Goal: Information Seeking & Learning: Learn about a topic

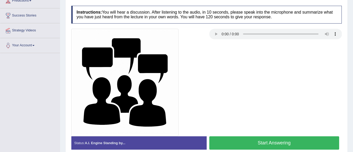
scroll to position [91, 0]
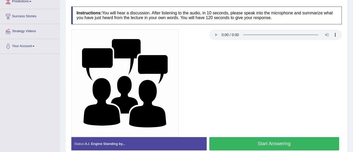
click at [277, 138] on button "Start Answering" at bounding box center [274, 143] width 130 height 13
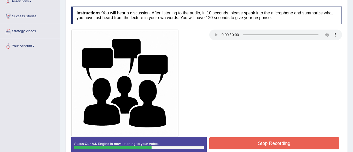
click at [287, 141] on button "Stop Recording" at bounding box center [274, 143] width 130 height 12
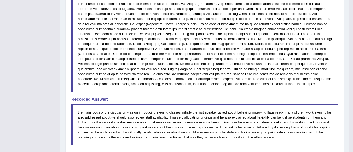
scroll to position [248, 0]
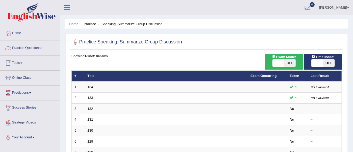
click at [34, 46] on link "Practice Questions" at bounding box center [30, 47] width 60 height 13
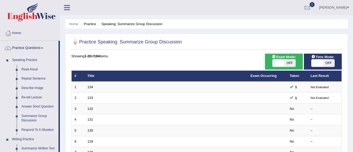
click at [48, 129] on link "Respond To A Situation" at bounding box center [38, 129] width 39 height 9
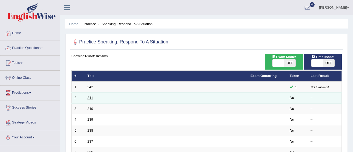
click at [91, 99] on link "241" at bounding box center [91, 98] width 6 height 4
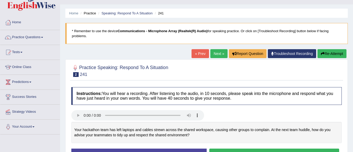
scroll to position [52, 0]
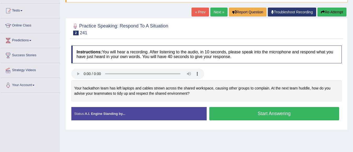
click at [256, 116] on button "Start Answering" at bounding box center [274, 113] width 130 height 13
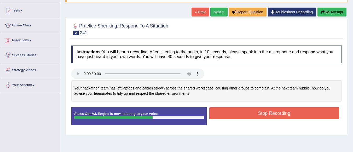
click at [258, 111] on button "Stop Recording" at bounding box center [274, 113] width 130 height 12
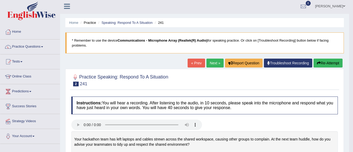
scroll to position [0, 0]
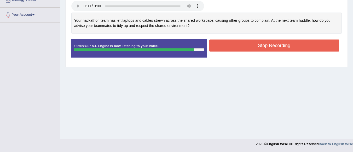
click at [257, 47] on button "Stop Recording" at bounding box center [274, 45] width 130 height 12
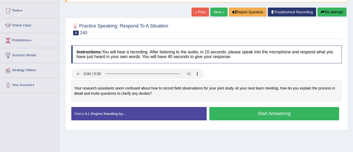
click at [266, 112] on button "Start Answering" at bounding box center [274, 113] width 130 height 13
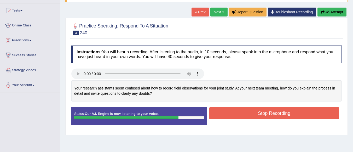
click at [266, 112] on button "Stop Recording" at bounding box center [274, 113] width 130 height 12
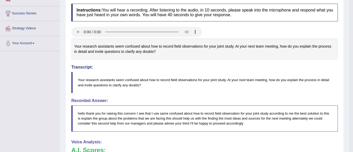
scroll to position [42, 0]
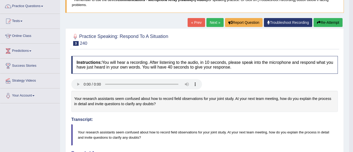
drag, startPoint x: 74, startPoint y: 97, endPoint x: 137, endPoint y: 105, distance: 63.9
click at [137, 105] on div "Your research assistants seem confused about how to record field observations f…" at bounding box center [204, 101] width 267 height 21
drag, startPoint x: 76, startPoint y: 131, endPoint x: 130, endPoint y: 141, distance: 54.2
click at [130, 141] on blockquote "Your research assistants seem confused about how to record field observations f…" at bounding box center [204, 134] width 267 height 21
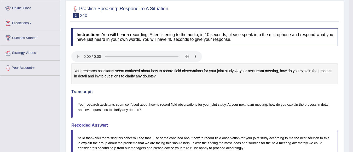
scroll to position [94, 0]
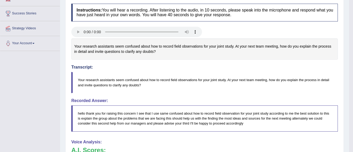
drag, startPoint x: 78, startPoint y: 78, endPoint x: 140, endPoint y: 90, distance: 63.0
click at [140, 90] on blockquote "Your research assistants seem confused about how to record field observations f…" at bounding box center [204, 82] width 267 height 21
drag, startPoint x: 149, startPoint y: 48, endPoint x: 192, endPoint y: 56, distance: 43.6
click at [192, 56] on div "Your research assistants seem confused about how to record field observations f…" at bounding box center [204, 48] width 267 height 21
drag, startPoint x: 77, startPoint y: 76, endPoint x: 135, endPoint y: 84, distance: 58.0
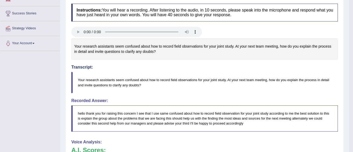
click at [135, 84] on blockquote "Your research assistants seem confused about how to record field observations f…" at bounding box center [204, 82] width 267 height 21
drag, startPoint x: 81, startPoint y: 110, endPoint x: 136, endPoint y: 117, distance: 55.3
click at [136, 117] on blockquote "hello thank you for raising this concern I see that I use same confused about h…" at bounding box center [204, 118] width 267 height 26
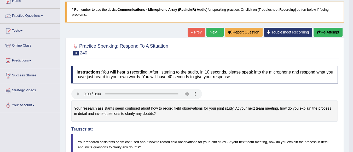
scroll to position [0, 0]
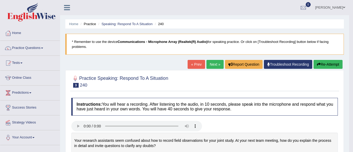
drag, startPoint x: 75, startPoint y: 140, endPoint x: 168, endPoint y: 146, distance: 93.8
click at [168, 146] on div "Your research assistants seem confused about how to record field observations f…" at bounding box center [204, 143] width 267 height 21
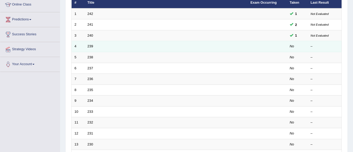
click at [90, 48] on td "239" at bounding box center [166, 46] width 163 height 11
click at [90, 47] on link "239" at bounding box center [91, 46] width 6 height 4
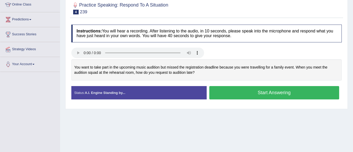
click at [243, 89] on button "Start Answering" at bounding box center [274, 92] width 130 height 13
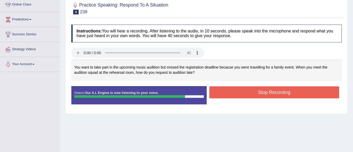
click at [243, 89] on button "Stop Recording" at bounding box center [274, 92] width 130 height 12
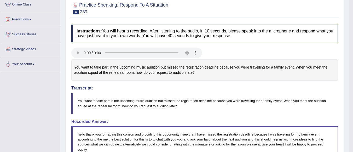
scroll to position [84, 0]
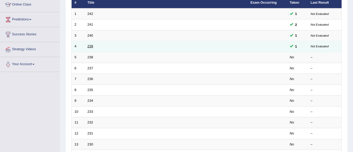
click at [92, 46] on link "239" at bounding box center [91, 46] width 6 height 4
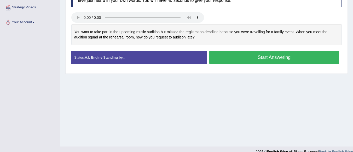
click at [289, 56] on button "Start Answering" at bounding box center [274, 57] width 130 height 13
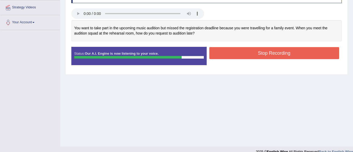
click at [289, 56] on button "Stop Recording" at bounding box center [274, 53] width 130 height 12
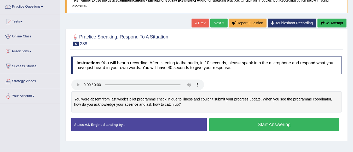
scroll to position [42, 0]
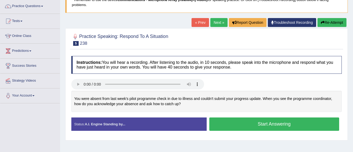
click at [261, 127] on button "Start Answering" at bounding box center [274, 123] width 130 height 13
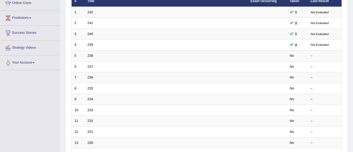
click at [92, 46] on link "239" at bounding box center [91, 45] width 6 height 4
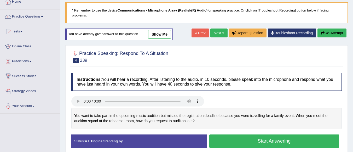
click at [255, 140] on button "Start Answering" at bounding box center [274, 140] width 130 height 13
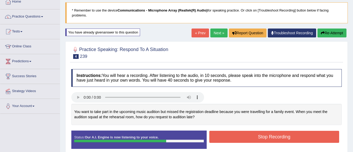
click at [255, 138] on button "Stop Recording" at bounding box center [274, 137] width 130 height 12
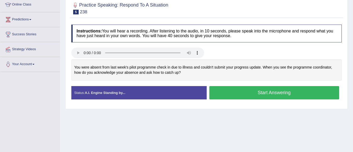
click at [245, 92] on button "Start Answering" at bounding box center [274, 92] width 130 height 13
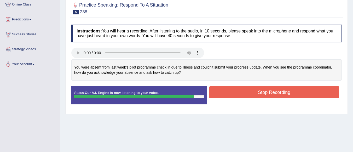
click at [237, 90] on button "Stop Recording" at bounding box center [274, 92] width 130 height 12
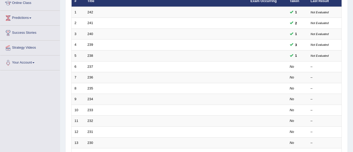
click at [92, 54] on link "238" at bounding box center [91, 56] width 6 height 4
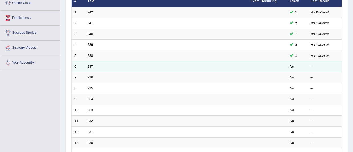
click at [90, 67] on link "237" at bounding box center [91, 67] width 6 height 4
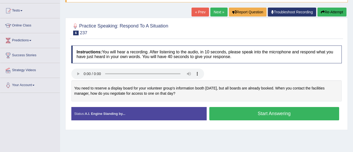
click at [245, 115] on button "Start Answering" at bounding box center [274, 113] width 130 height 13
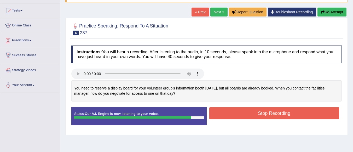
click at [251, 111] on button "Stop Recording" at bounding box center [274, 113] width 130 height 12
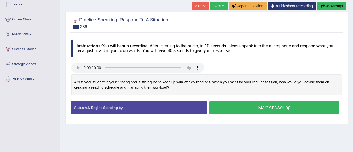
scroll to position [73, 0]
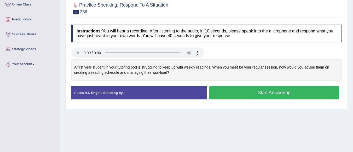
click at [245, 93] on button "Start Answering" at bounding box center [274, 92] width 130 height 13
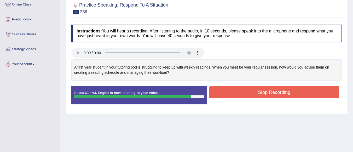
click at [245, 93] on button "Stop Recording" at bounding box center [274, 92] width 130 height 12
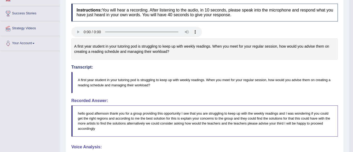
scroll to position [84, 0]
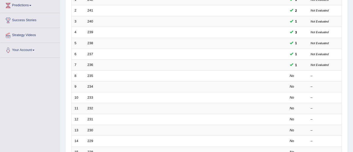
scroll to position [75, 0]
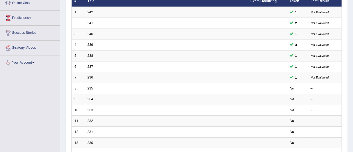
click at [90, 66] on link "237" at bounding box center [91, 67] width 6 height 4
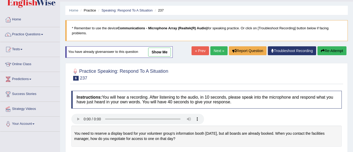
scroll to position [73, 0]
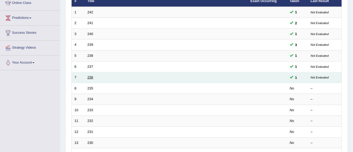
click at [89, 79] on link "236" at bounding box center [91, 77] width 6 height 4
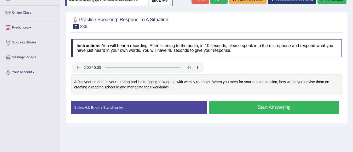
scroll to position [66, 0]
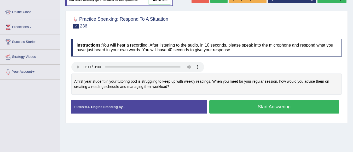
click at [265, 104] on button "Start Answering" at bounding box center [274, 106] width 130 height 13
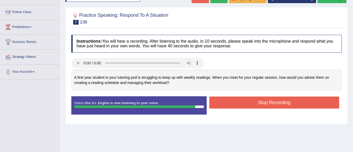
click at [253, 100] on button "Stop Recording" at bounding box center [274, 102] width 130 height 12
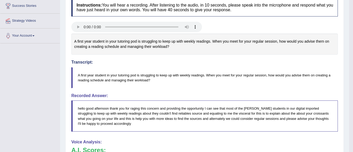
scroll to position [91, 0]
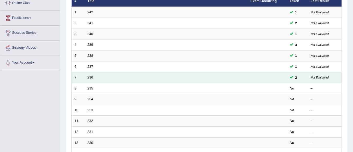
click at [91, 77] on link "236" at bounding box center [91, 77] width 6 height 4
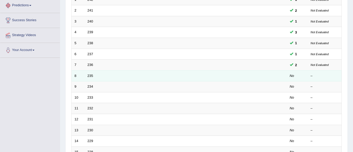
scroll to position [75, 0]
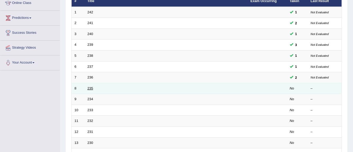
click at [91, 90] on link "235" at bounding box center [91, 88] width 6 height 4
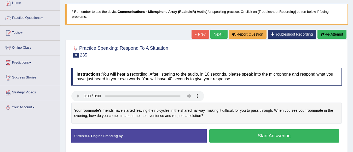
scroll to position [52, 0]
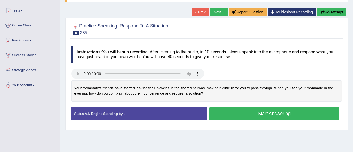
click at [241, 116] on button "Start Answering" at bounding box center [274, 113] width 130 height 13
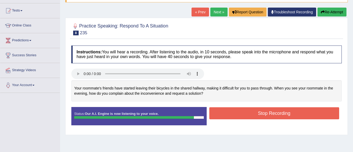
click at [263, 112] on button "Stop Recording" at bounding box center [274, 113] width 130 height 12
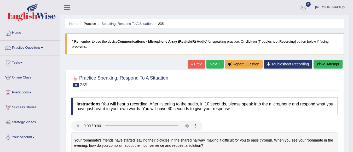
scroll to position [0, 0]
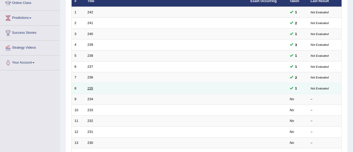
click at [91, 88] on link "235" at bounding box center [91, 88] width 6 height 4
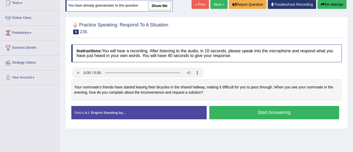
click at [259, 114] on button "Start Answering" at bounding box center [274, 112] width 130 height 13
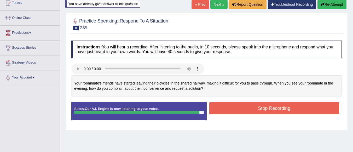
click at [262, 104] on button "Stop Recording" at bounding box center [274, 108] width 130 height 12
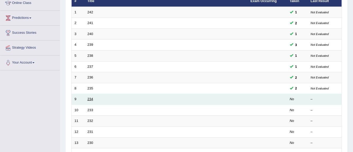
click at [89, 100] on link "234" at bounding box center [91, 99] width 6 height 4
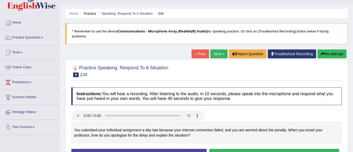
scroll to position [42, 0]
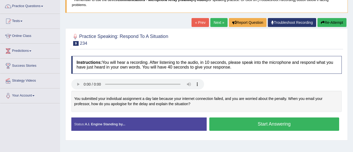
click at [269, 125] on button "Start Answering" at bounding box center [274, 123] width 130 height 13
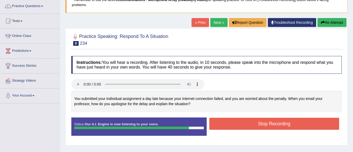
click at [237, 120] on button "Stop Recording" at bounding box center [274, 124] width 130 height 12
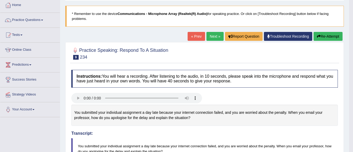
scroll to position [10, 0]
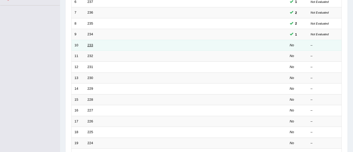
click at [91, 46] on link "233" at bounding box center [91, 45] width 6 height 4
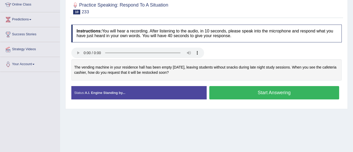
click at [249, 91] on button "Start Answering" at bounding box center [274, 92] width 130 height 13
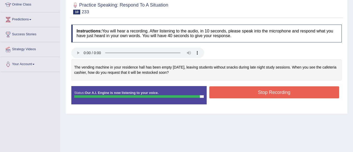
click at [255, 89] on button "Stop Recording" at bounding box center [274, 92] width 130 height 12
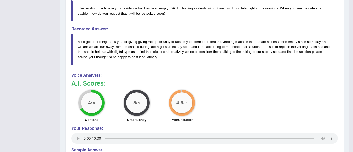
scroll to position [146, 0]
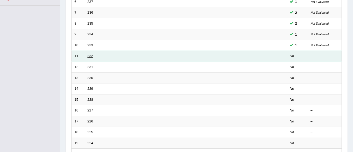
click at [91, 57] on link "232" at bounding box center [91, 56] width 6 height 4
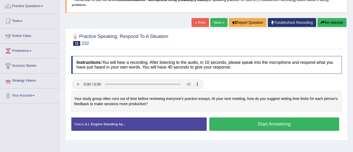
click at [259, 120] on button "Start Answering" at bounding box center [274, 123] width 130 height 13
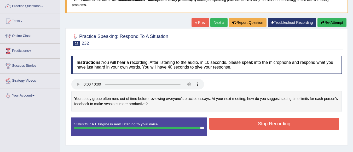
click at [243, 123] on button "Stop Recording" at bounding box center [274, 124] width 130 height 12
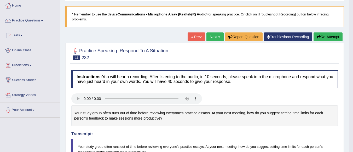
scroll to position [21, 0]
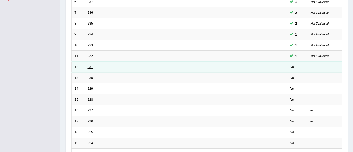
click at [91, 68] on link "231" at bounding box center [91, 67] width 6 height 4
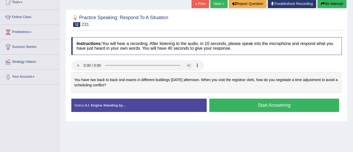
scroll to position [84, 0]
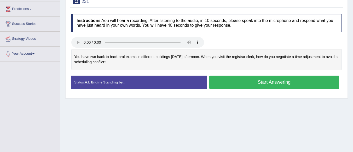
click at [264, 81] on button "Start Answering" at bounding box center [274, 82] width 130 height 13
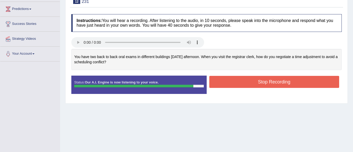
click at [262, 84] on button "Stop Recording" at bounding box center [274, 82] width 130 height 12
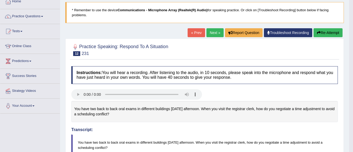
scroll to position [31, 0]
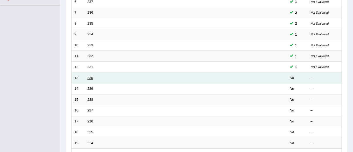
click at [90, 79] on link "230" at bounding box center [91, 78] width 6 height 4
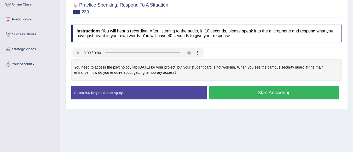
click at [256, 93] on button "Start Answering" at bounding box center [274, 92] width 130 height 13
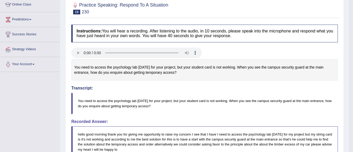
scroll to position [206, 0]
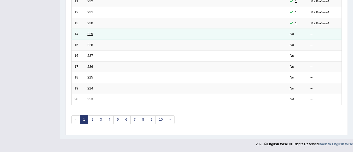
click at [91, 34] on link "229" at bounding box center [91, 34] width 6 height 4
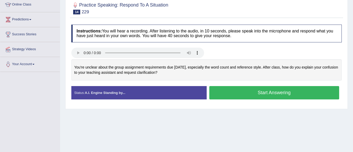
click at [252, 95] on button "Start Answering" at bounding box center [274, 92] width 130 height 13
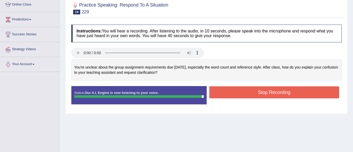
click at [250, 92] on button "Stop Recording" at bounding box center [274, 92] width 130 height 12
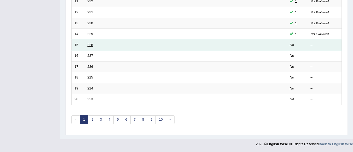
click at [92, 46] on link "228" at bounding box center [91, 45] width 6 height 4
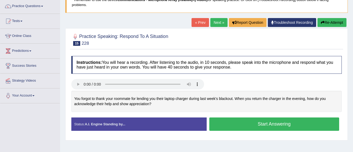
click at [261, 122] on button "Start Answering" at bounding box center [274, 123] width 130 height 13
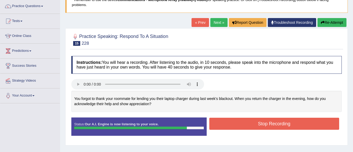
click at [267, 123] on button "Stop Recording" at bounding box center [274, 124] width 130 height 12
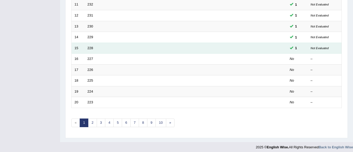
scroll to position [191, 0]
click at [88, 47] on link "228" at bounding box center [91, 48] width 6 height 4
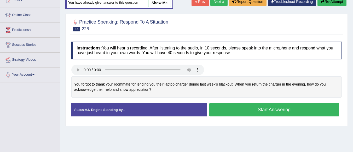
click at [290, 109] on button "Start Answering" at bounding box center [274, 109] width 130 height 13
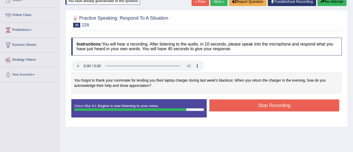
click at [288, 104] on button "Stop Recording" at bounding box center [274, 105] width 130 height 12
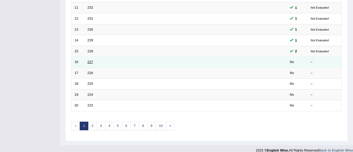
click at [91, 61] on link "227" at bounding box center [91, 62] width 6 height 4
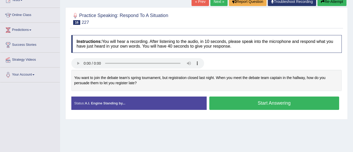
click at [264, 103] on button "Start Answering" at bounding box center [274, 102] width 130 height 13
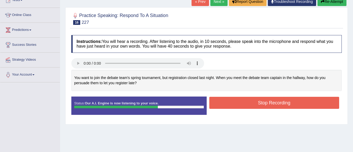
click at [260, 102] on button "Stop Recording" at bounding box center [274, 103] width 130 height 12
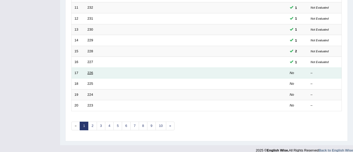
click at [90, 73] on link "226" at bounding box center [91, 73] width 6 height 4
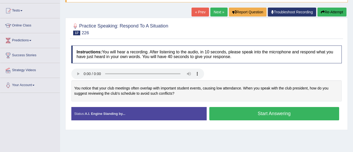
click at [260, 114] on button "Start Answering" at bounding box center [274, 113] width 130 height 13
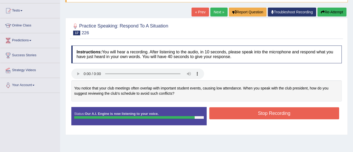
click at [250, 113] on button "Stop Recording" at bounding box center [274, 113] width 130 height 12
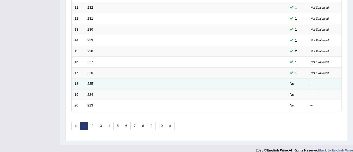
click at [89, 84] on link "225" at bounding box center [91, 84] width 6 height 4
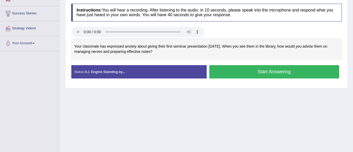
click at [278, 74] on button "Start Answering" at bounding box center [274, 71] width 130 height 13
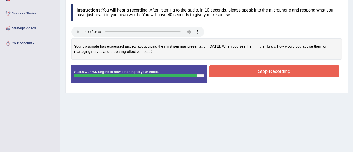
click at [279, 72] on button "Stop Recording" at bounding box center [274, 71] width 130 height 12
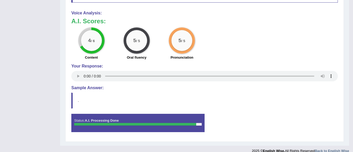
scroll to position [235, 0]
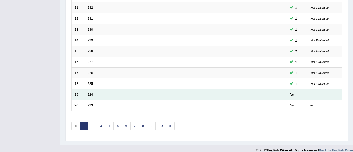
click at [91, 95] on link "224" at bounding box center [91, 95] width 6 height 4
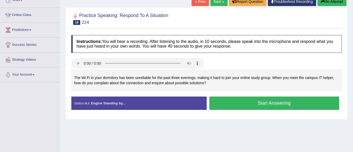
click at [246, 101] on button "Start Answering" at bounding box center [274, 102] width 130 height 13
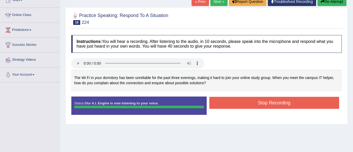
click at [242, 103] on button "Stop Recording" at bounding box center [274, 103] width 130 height 12
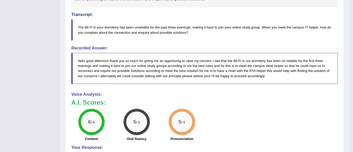
scroll to position [115, 0]
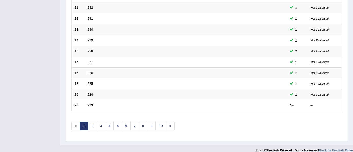
click at [92, 106] on link "223" at bounding box center [91, 105] width 6 height 4
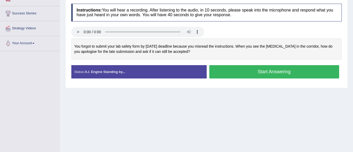
click at [247, 70] on button "Start Answering" at bounding box center [274, 71] width 130 height 13
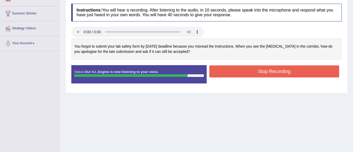
click at [245, 73] on button "Stop Recording" at bounding box center [274, 71] width 130 height 12
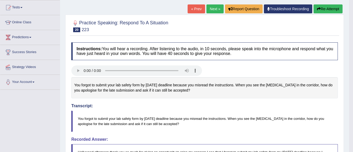
scroll to position [31, 0]
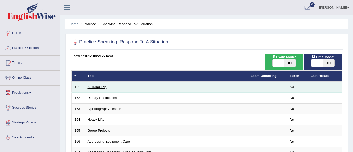
click at [105, 87] on link "A Hiking Trip" at bounding box center [97, 87] width 19 height 4
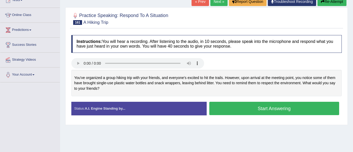
click at [250, 107] on button "Start Answering" at bounding box center [274, 108] width 130 height 13
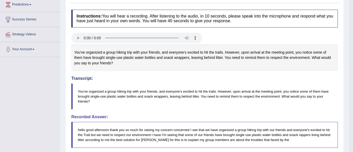
scroll to position [84, 0]
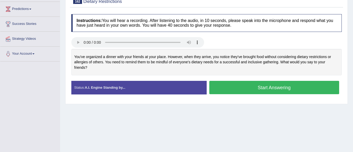
click at [258, 91] on button "Start Answering" at bounding box center [274, 87] width 130 height 13
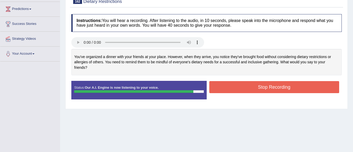
click at [251, 85] on button "Stop Recording" at bounding box center [274, 87] width 130 height 12
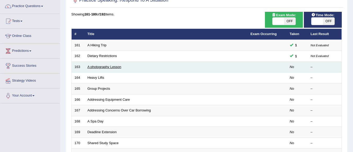
click at [109, 66] on link "A photography Lesson" at bounding box center [105, 67] width 34 height 4
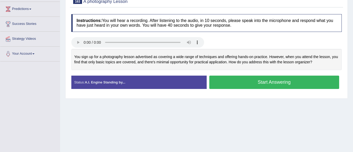
click at [264, 80] on button "Start Answering" at bounding box center [274, 82] width 130 height 13
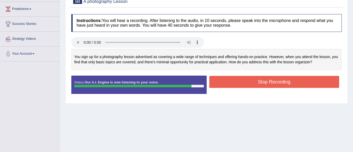
click at [296, 84] on button "Stop Recording" at bounding box center [274, 82] width 130 height 12
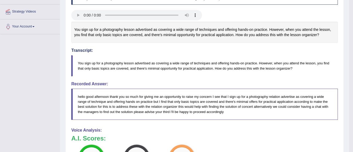
scroll to position [94, 0]
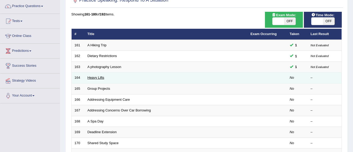
click at [100, 78] on link "Heavy Lifts" at bounding box center [96, 78] width 17 height 4
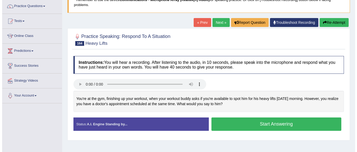
scroll to position [52, 0]
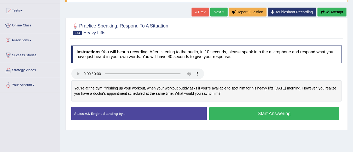
click at [240, 115] on button "Start Answering" at bounding box center [274, 113] width 130 height 13
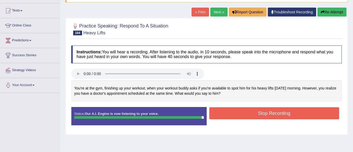
click at [263, 113] on button "Stop Recording" at bounding box center [274, 113] width 130 height 12
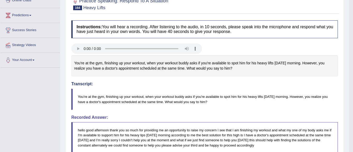
scroll to position [73, 0]
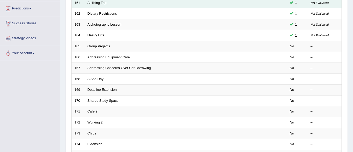
scroll to position [84, 0]
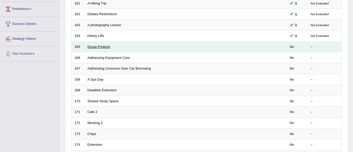
click at [105, 45] on link "Group Projects" at bounding box center [99, 47] width 23 height 4
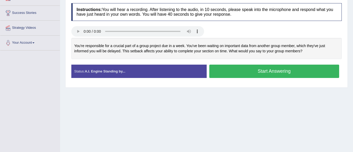
scroll to position [94, 0]
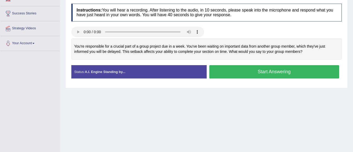
click at [272, 71] on button "Start Answering" at bounding box center [274, 71] width 130 height 13
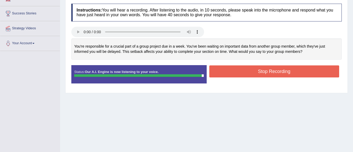
click at [243, 69] on button "Stop Recording" at bounding box center [274, 71] width 130 height 12
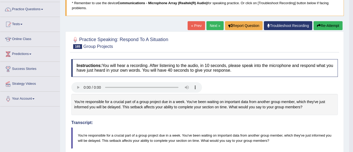
scroll to position [21, 0]
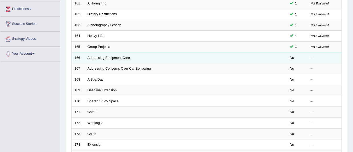
click at [115, 56] on link "Addressing Equipment Care" at bounding box center [109, 58] width 43 height 4
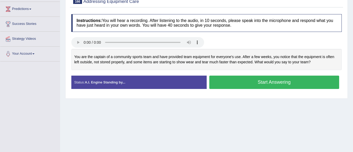
scroll to position [84, 0]
click at [274, 83] on button "Start Answering" at bounding box center [274, 82] width 130 height 13
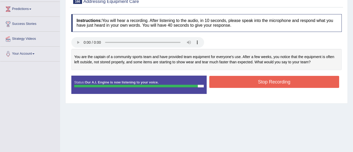
click at [270, 80] on button "Stop Recording" at bounding box center [274, 82] width 130 height 12
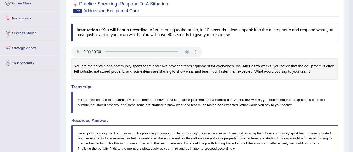
scroll to position [73, 0]
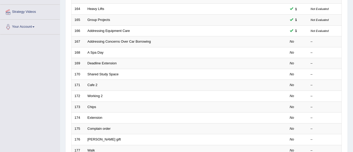
scroll to position [100, 0]
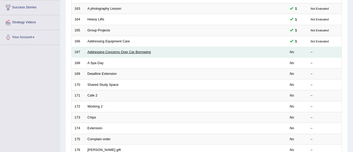
click at [142, 52] on link "Addressing Concerns Over Car Borrowing" at bounding box center [120, 52] width 64 height 4
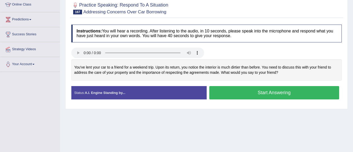
scroll to position [63, 0]
